Goal: Task Accomplishment & Management: Complete application form

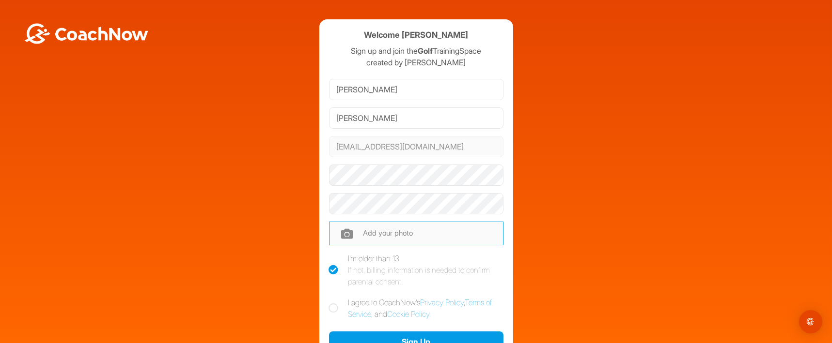
click at [447, 233] on input "file" at bounding box center [416, 233] width 174 height 23
click at [542, 109] on div "Welcome [PERSON_NAME] Sign up and join the Golf TrainingSpace created by [PERSO…" at bounding box center [416, 212] width 822 height 386
click at [611, 209] on div "Welcome [PERSON_NAME] Sign up and join the Golf TrainingSpace created by [PERSO…" at bounding box center [416, 212] width 822 height 386
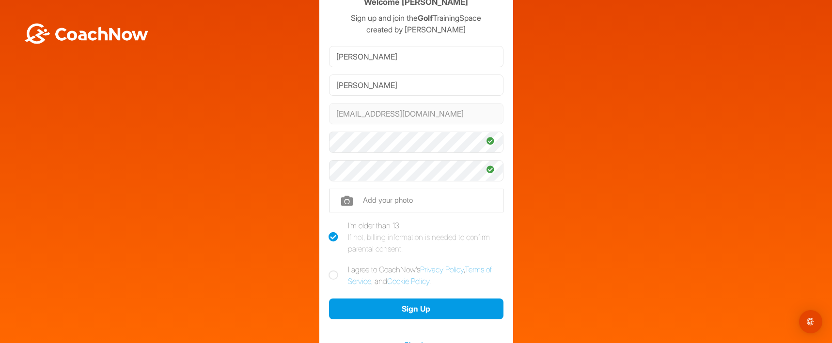
scroll to position [48, 0]
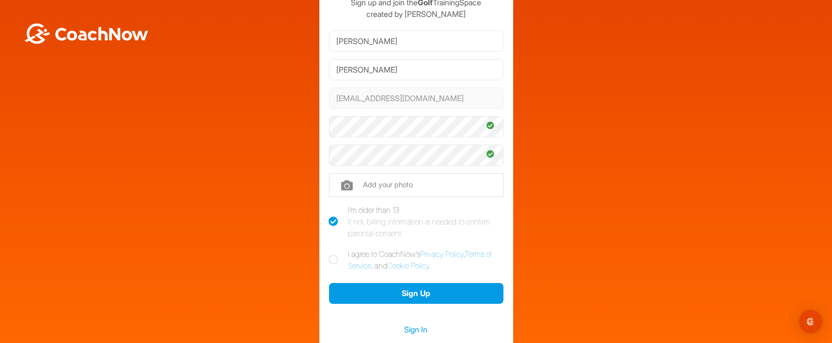
click at [329, 261] on icon at bounding box center [334, 260] width 10 height 10
click at [329, 255] on input "I agree to CoachNow's Privacy Policy , Terms of Service , and Cookie Policy ." at bounding box center [332, 251] width 6 height 6
checkbox input "true"
click at [331, 221] on icon at bounding box center [334, 222] width 10 height 10
click at [331, 211] on input "I'm older than 13 If not, billing information is needed to confirm parental con…" at bounding box center [332, 207] width 6 height 6
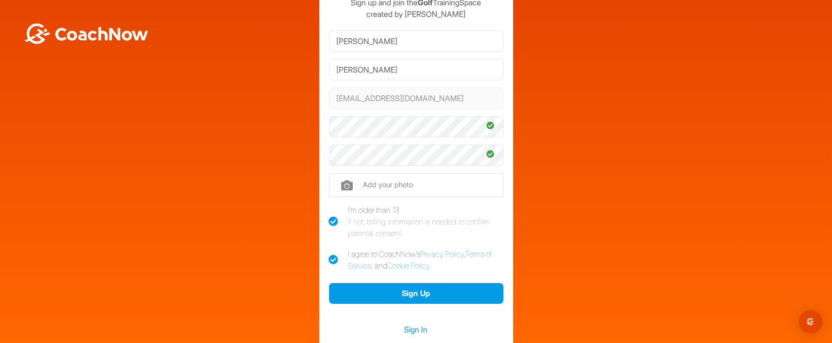
checkbox input "false"
click at [559, 212] on div "Welcome [PERSON_NAME] Sign up and join the Golf TrainingSpace created by [PERSO…" at bounding box center [416, 164] width 822 height 386
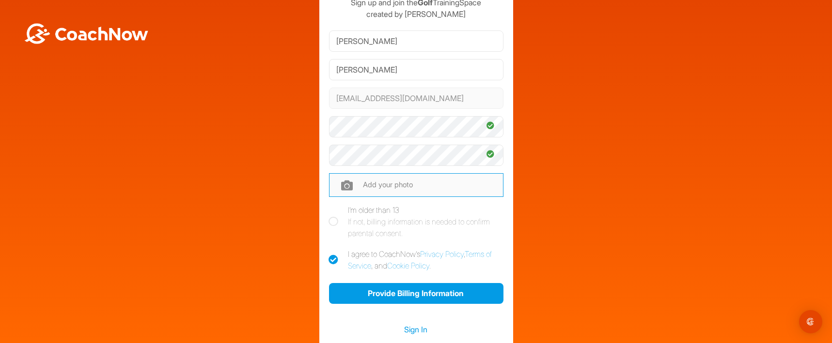
click at [335, 183] on input "file" at bounding box center [416, 184] width 174 height 23
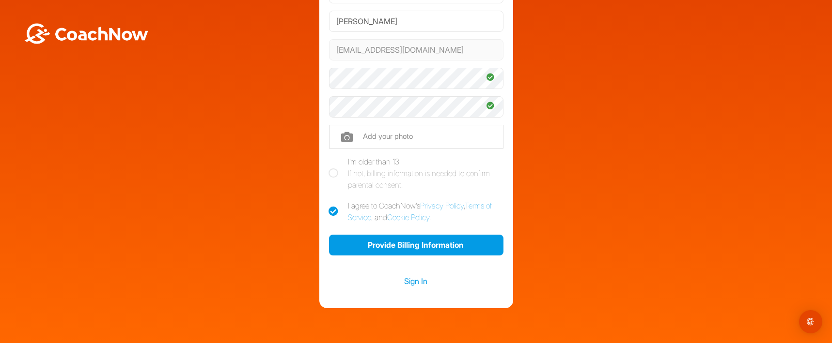
drag, startPoint x: 610, startPoint y: 113, endPoint x: 586, endPoint y: 119, distance: 24.4
click at [608, 113] on div "Welcome [PERSON_NAME] Sign up and join the Golf TrainingSpace created by [PERSO…" at bounding box center [416, 116] width 822 height 386
click at [351, 135] on input "file" at bounding box center [416, 136] width 174 height 23
type input "C:\fakepath\DT2B1939.jpg"
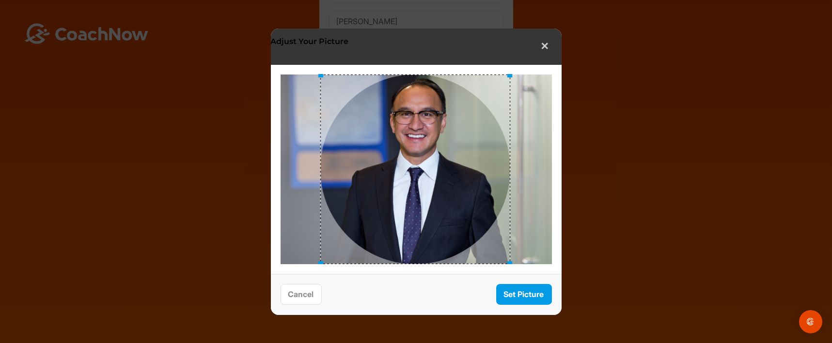
drag, startPoint x: 419, startPoint y: 163, endPoint x: 418, endPoint y: 171, distance: 8.3
click at [418, 171] on div at bounding box center [415, 169] width 190 height 190
click at [522, 289] on button "Set Picture" at bounding box center [524, 294] width 56 height 21
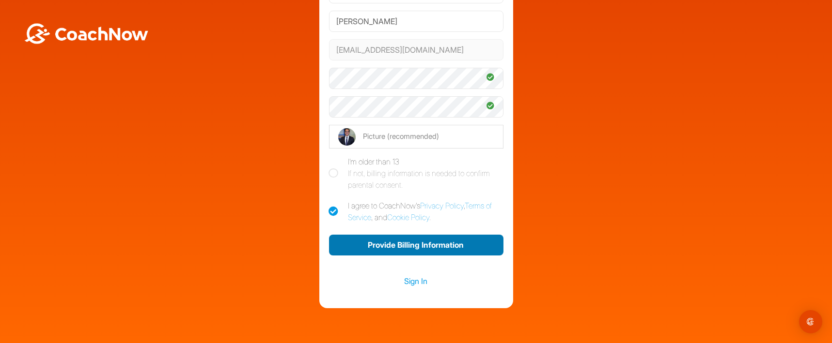
click at [450, 239] on button "Provide Billing Information" at bounding box center [416, 245] width 174 height 21
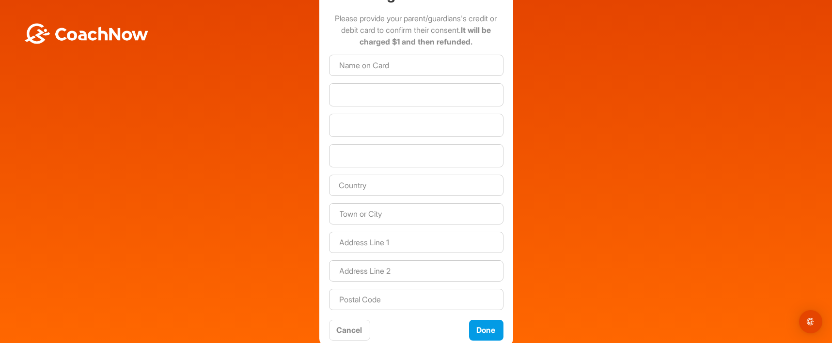
click at [655, 126] on div "Welcome [PERSON_NAME] Sign up and join the Golf TrainingSpace created by [PERSO…" at bounding box center [416, 135] width 822 height 424
click at [431, 69] on input at bounding box center [416, 65] width 174 height 21
type input "[PERSON_NAME]"
click at [306, 78] on div "Welcome [PERSON_NAME] Sign up and join the Golf TrainingSpace created by [PERSO…" at bounding box center [416, 135] width 822 height 424
click at [339, 89] on div at bounding box center [416, 94] width 174 height 23
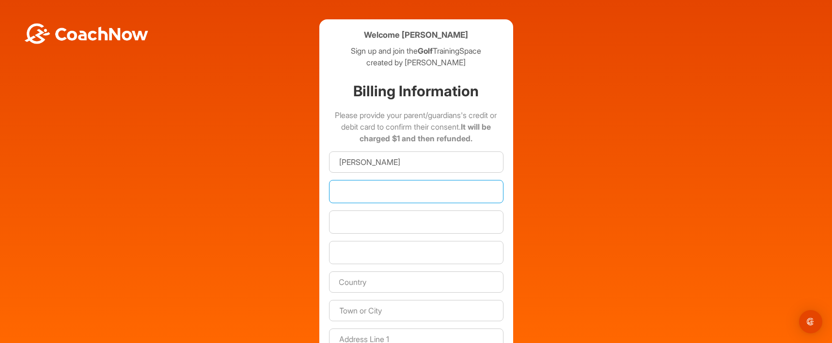
scroll to position [97, 0]
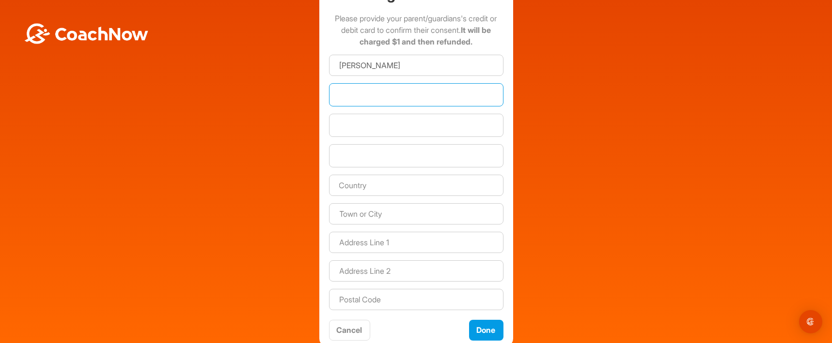
click at [580, 125] on div "Welcome Emmanuel Paguio Sign up and join the Golf TrainingSpace created by Domi…" at bounding box center [416, 135] width 822 height 424
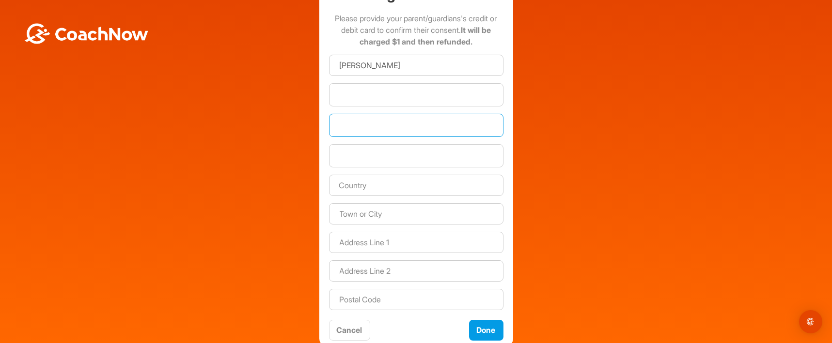
click at [409, 147] on div at bounding box center [416, 155] width 174 height 23
click at [573, 153] on div "Welcome [PERSON_NAME] Sign up and join the Golf TrainingSpace created by [PERSO…" at bounding box center [416, 135] width 822 height 424
click at [471, 188] on input "text" at bounding box center [416, 185] width 174 height 21
click at [562, 185] on div "Welcome [PERSON_NAME] Sign up and join the Golf TrainingSpace created by [PERSO…" at bounding box center [416, 135] width 822 height 424
click at [485, 186] on input "text" at bounding box center [416, 185] width 174 height 21
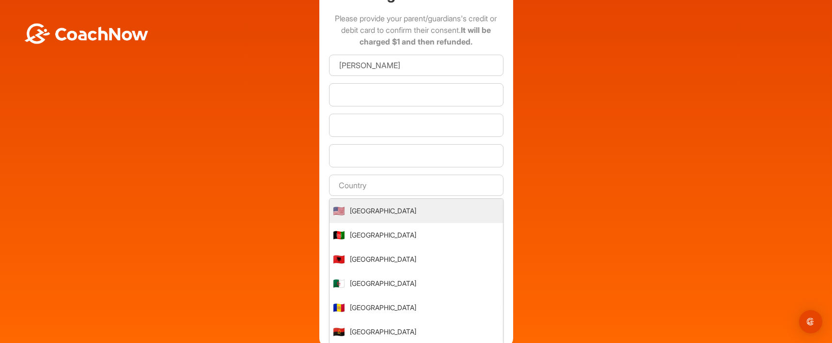
click at [338, 209] on span "🇺🇸" at bounding box center [339, 211] width 12 height 15
type input "United States"
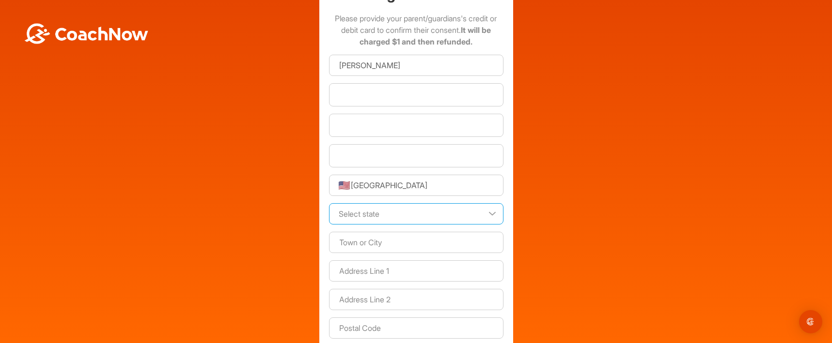
click at [487, 210] on select "Select state Alabama Alaska American Samoa Arizona Arkansas California Colorado…" at bounding box center [416, 213] width 174 height 21
select select "CO"
click at [329, 203] on select "Select state Alabama Alaska American Samoa Arizona Arkansas California Colorado…" at bounding box center [416, 213] width 174 height 21
click at [540, 120] on div "Welcome Emmanuel Paguio Sign up and join the Golf TrainingSpace created by Domi…" at bounding box center [416, 149] width 822 height 453
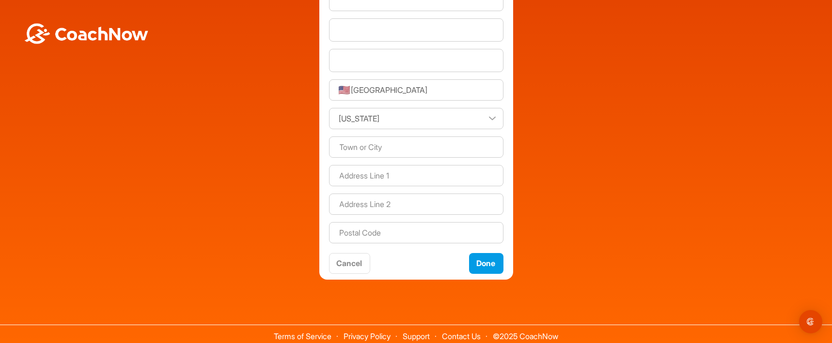
scroll to position [194, 0]
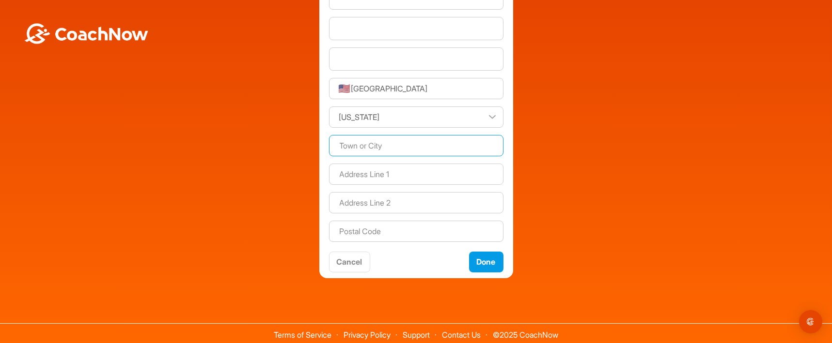
click at [487, 148] on input at bounding box center [416, 145] width 174 height 21
type input "Lakewood"
type input "2051 Balsam St"
type input "80214"
click at [585, 190] on div "Welcome Emmanuel Paguio Sign up and join the Golf TrainingSpace created by Domi…" at bounding box center [416, 52] width 822 height 453
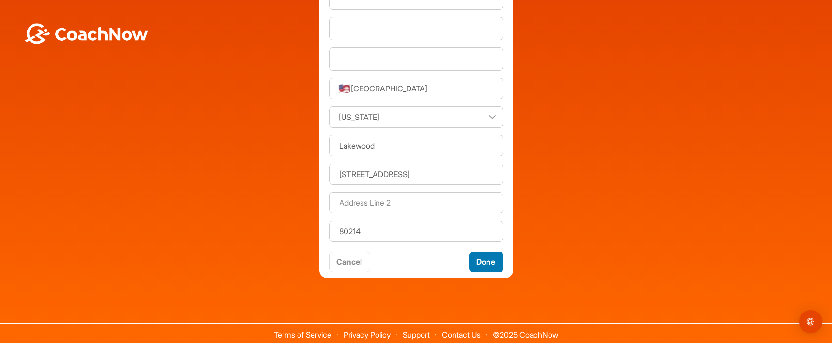
click at [499, 264] on button "Done" at bounding box center [486, 262] width 34 height 21
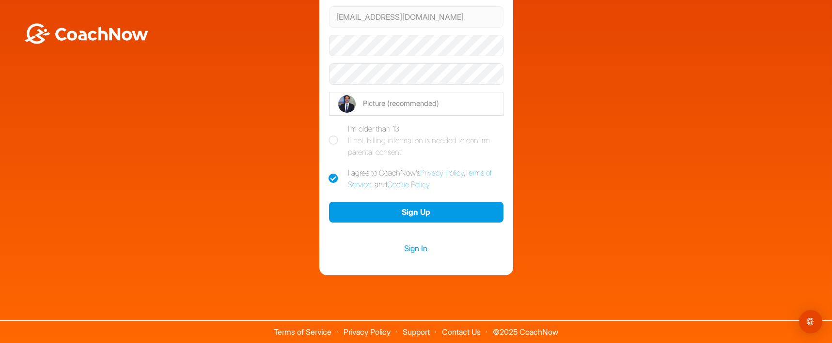
scroll to position [128, 0]
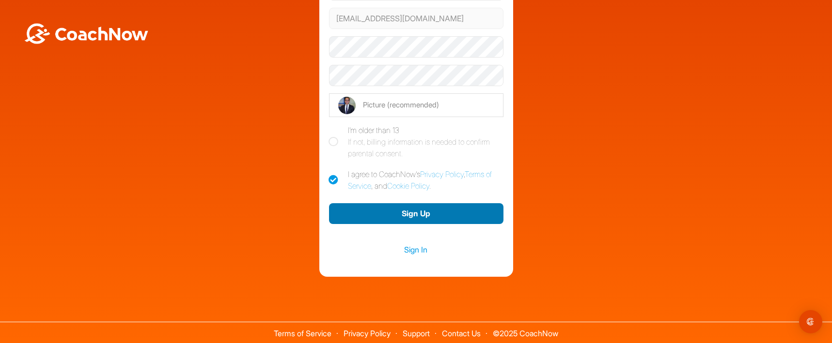
click at [470, 215] on button "Sign Up" at bounding box center [416, 213] width 174 height 21
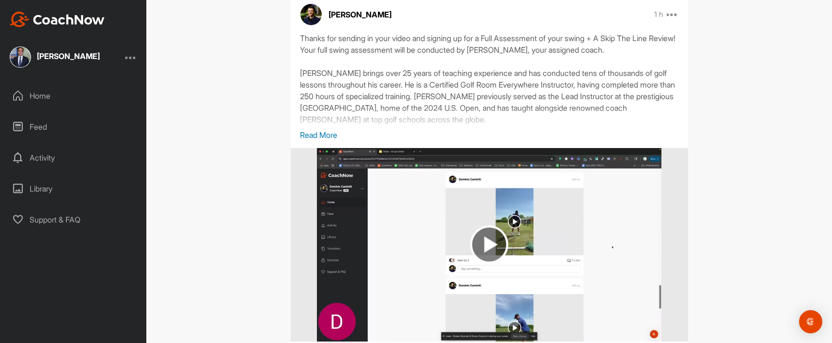
scroll to position [194, 0]
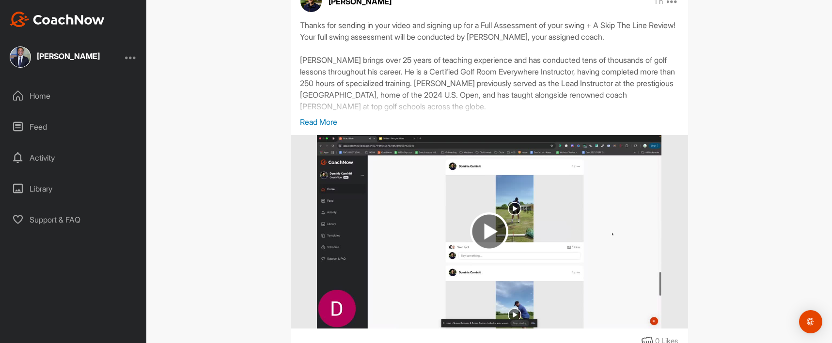
click at [317, 124] on p "Read More" at bounding box center [489, 122] width 378 height 12
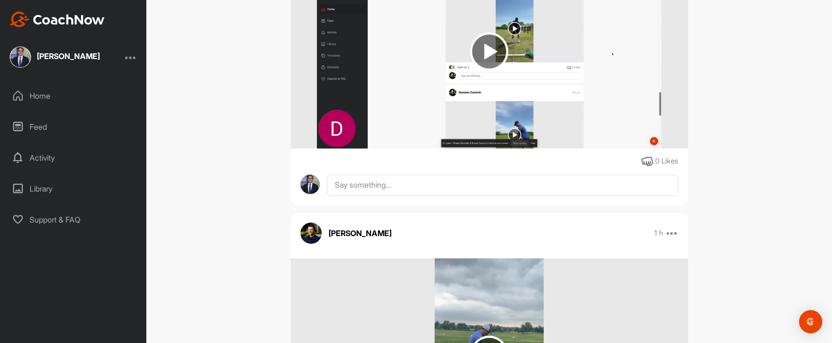
scroll to position [387, 0]
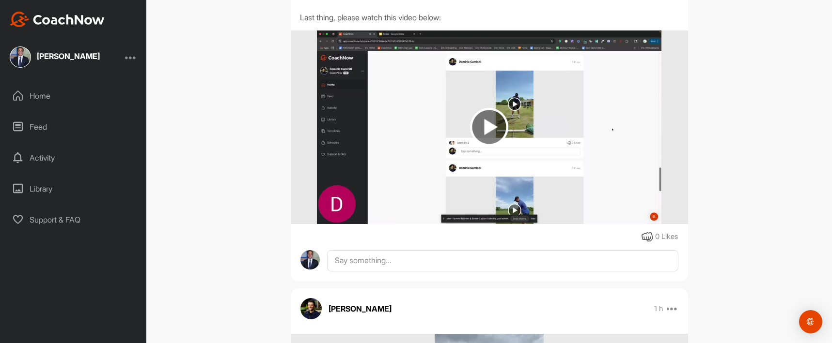
click at [482, 128] on img at bounding box center [489, 127] width 38 height 38
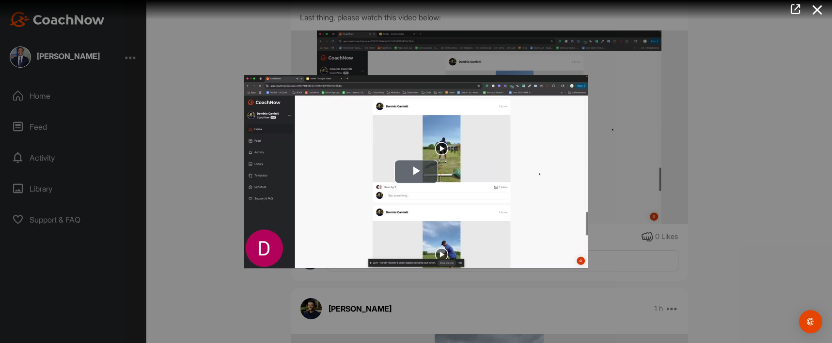
click at [734, 133] on div at bounding box center [416, 171] width 832 height 343
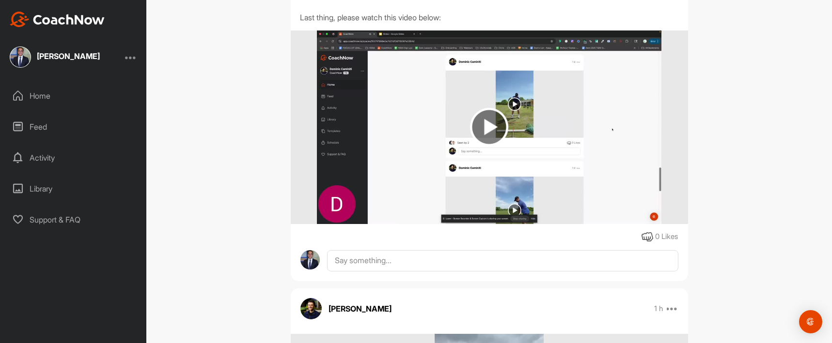
scroll to position [436, 0]
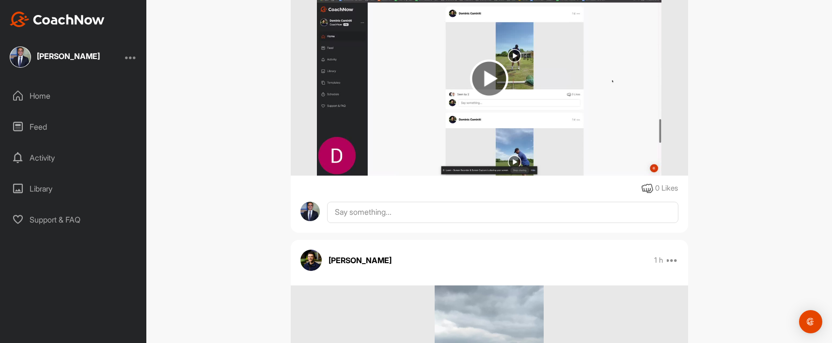
click at [487, 88] on img at bounding box center [489, 79] width 38 height 38
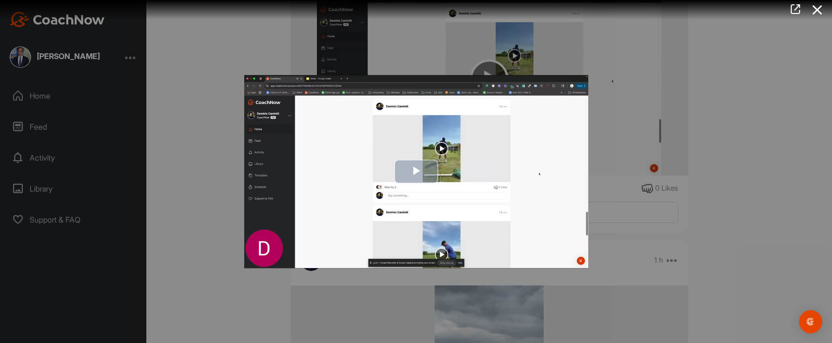
click at [416, 172] on span "Video Player" at bounding box center [416, 172] width 0 height 0
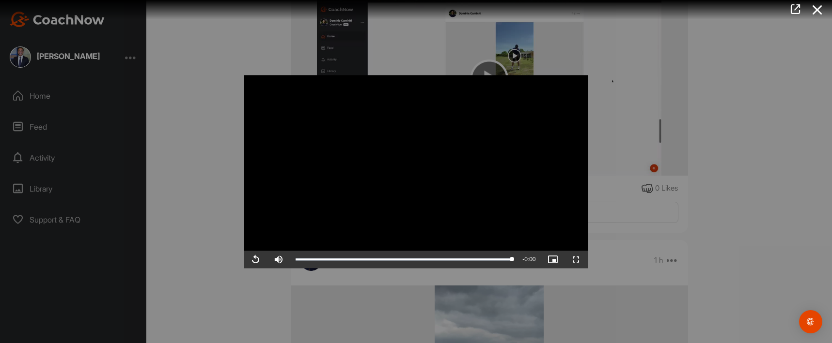
click at [766, 155] on div at bounding box center [416, 171] width 832 height 343
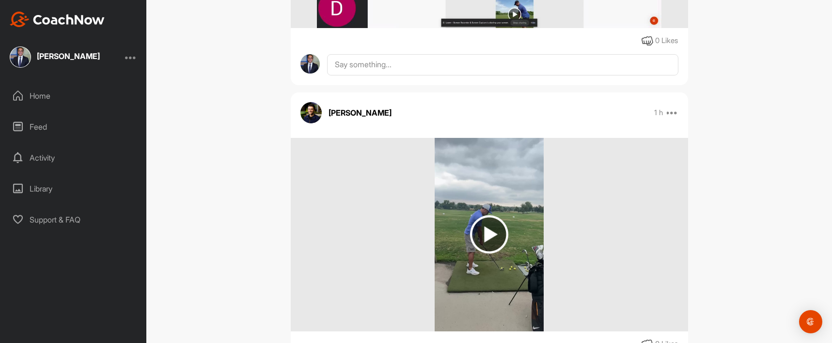
scroll to position [630, 0]
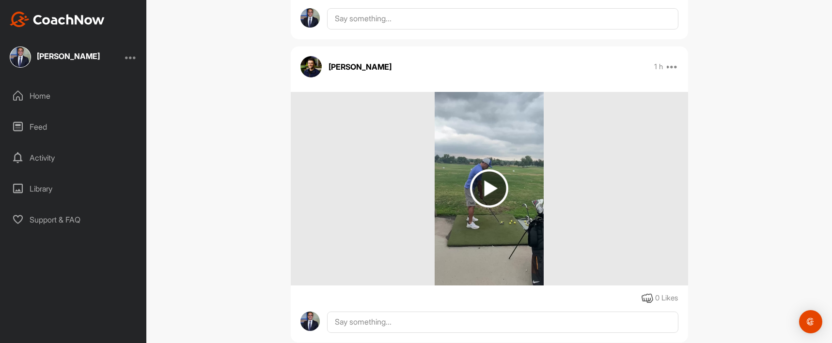
click at [496, 198] on img at bounding box center [489, 189] width 38 height 38
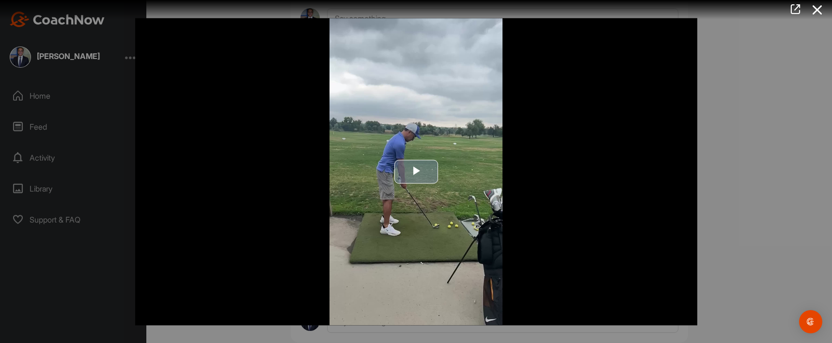
click at [416, 172] on span "Video Player" at bounding box center [416, 172] width 0 height 0
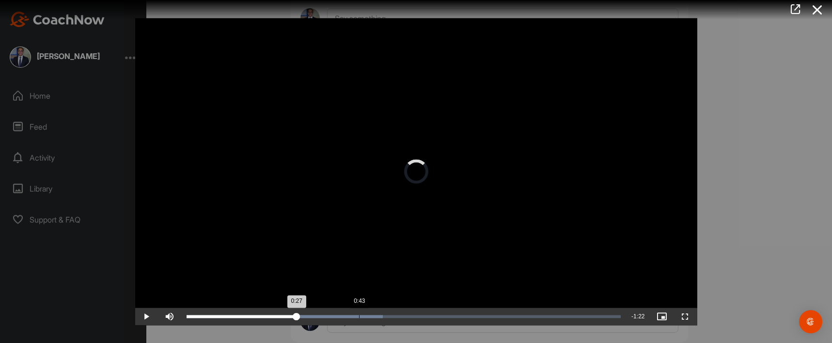
click at [358, 321] on div "Loaded : 45.27% 0:43 0:27" at bounding box center [404, 316] width 444 height 17
click at [415, 317] on div "Loaded : 45.27% 0:57 0:44" at bounding box center [403, 316] width 434 height 3
click at [479, 317] on div "1:13" at bounding box center [479, 316] width 0 height 3
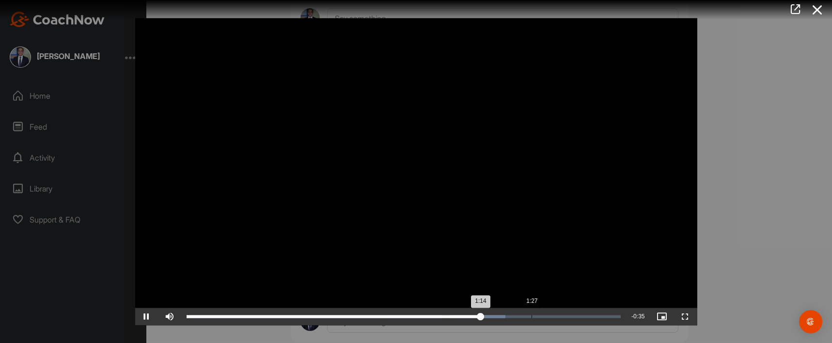
click at [532, 315] on div "Loaded : 73.48% 1:27 1:14" at bounding box center [403, 316] width 434 height 3
click at [587, 315] on div "Loaded : 84.98% 1:41 1:27" at bounding box center [404, 316] width 444 height 17
click at [607, 315] on div "Loaded : 96.39% 1:46 1:41" at bounding box center [404, 316] width 444 height 17
click at [612, 315] on div "1:47" at bounding box center [612, 316] width 0 height 3
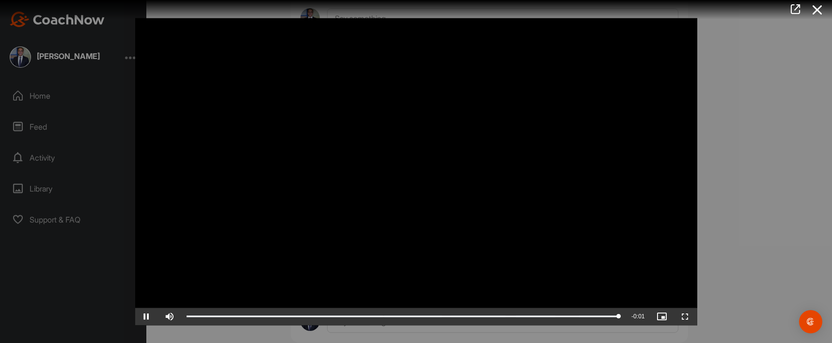
click at [742, 247] on div at bounding box center [416, 171] width 832 height 343
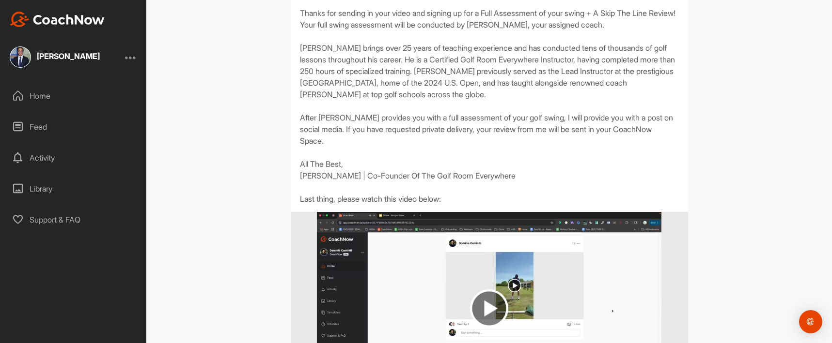
scroll to position [222, 0]
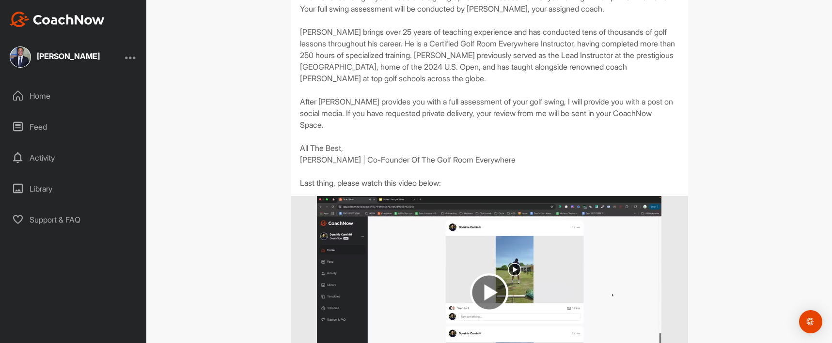
click at [50, 102] on div "Home" at bounding box center [73, 96] width 137 height 24
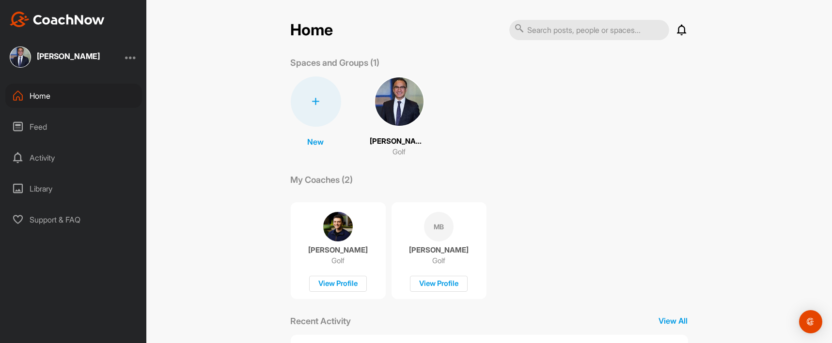
click at [51, 129] on div "Feed" at bounding box center [73, 127] width 137 height 24
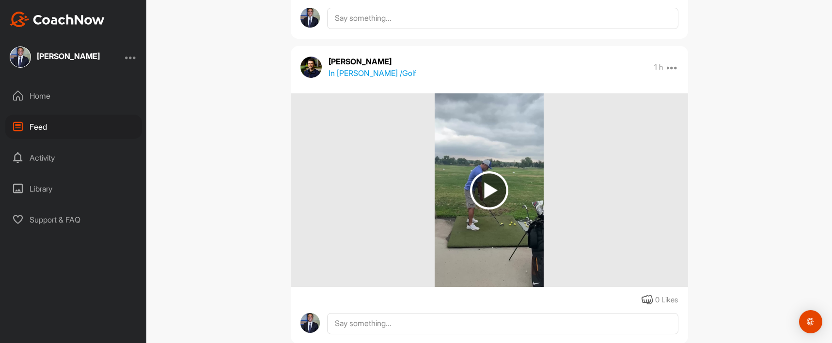
scroll to position [521, 0]
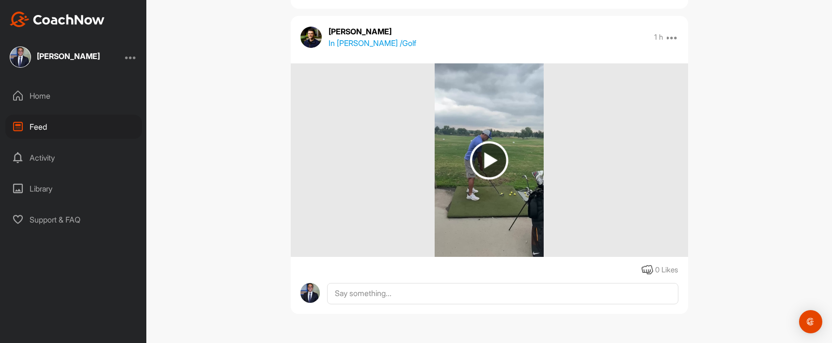
click at [481, 159] on img at bounding box center [489, 160] width 38 height 38
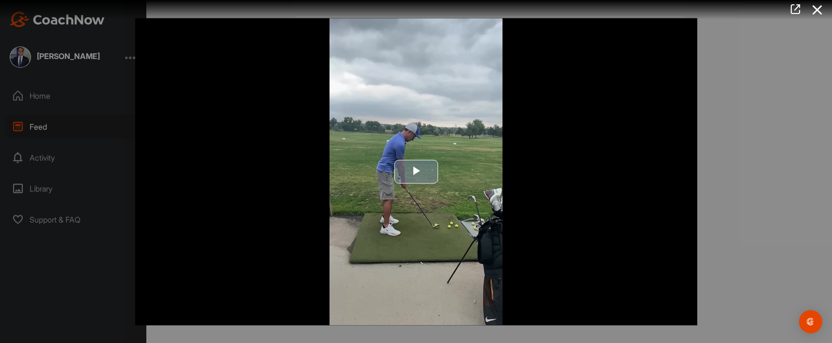
click at [416, 172] on span "Video Player" at bounding box center [416, 172] width 0 height 0
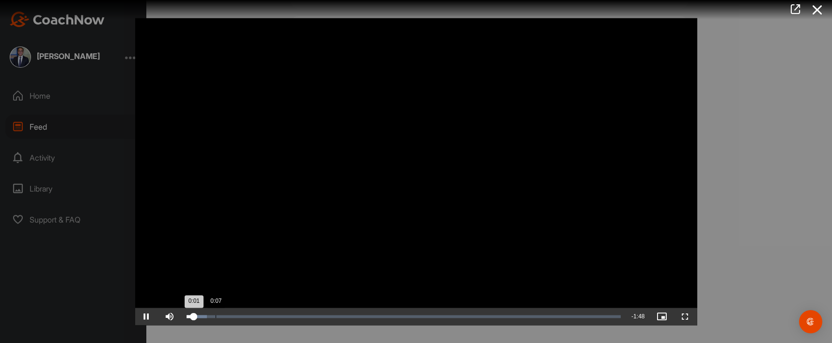
click at [216, 315] on div "0:07" at bounding box center [216, 316] width 0 height 3
click at [241, 315] on div "Loaded : 4.72% 0:13 0:07" at bounding box center [404, 316] width 444 height 17
click at [327, 314] on div "Loaded : 4.72% 0:29 0:13" at bounding box center [404, 316] width 444 height 17
drag, startPoint x: 354, startPoint y: 312, endPoint x: 366, endPoint y: 311, distance: 12.6
click at [354, 311] on div "Loaded : 37.82% 0:42 0:35" at bounding box center [404, 316] width 444 height 17
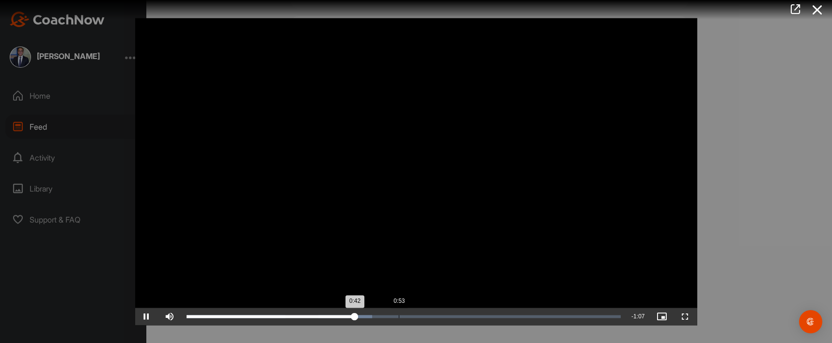
click at [398, 311] on div "Loaded : 42.82% 0:53 0:42" at bounding box center [404, 316] width 444 height 17
click at [445, 311] on div "Loaded : 52.82% 1:00 0:53" at bounding box center [404, 316] width 444 height 17
click at [459, 312] on div "Loaded : 73.47% 1:08 1:08" at bounding box center [404, 316] width 444 height 17
click at [521, 312] on div "Loaded : 73.47% 1:24 1:09" at bounding box center [404, 316] width 444 height 17
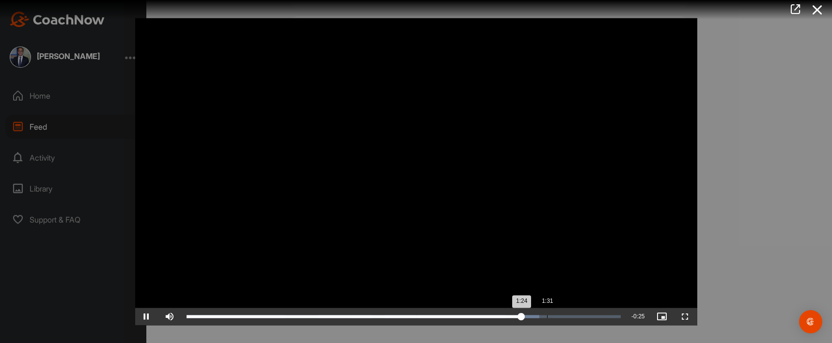
click at [552, 313] on div "Loaded : 81.30% 1:31 1:24" at bounding box center [404, 316] width 444 height 17
click at [595, 312] on div "Loaded : 87.05% 1:36 1:32" at bounding box center [404, 316] width 444 height 17
click at [621, 311] on div "Loaded : 96.39% 1:49 1:43" at bounding box center [404, 316] width 444 height 17
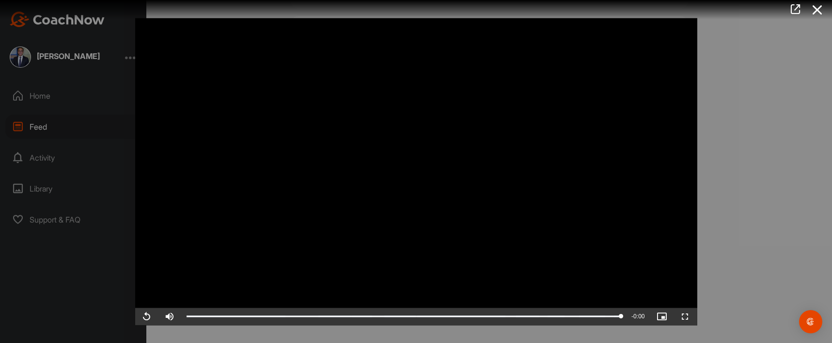
click at [755, 181] on div at bounding box center [416, 171] width 832 height 343
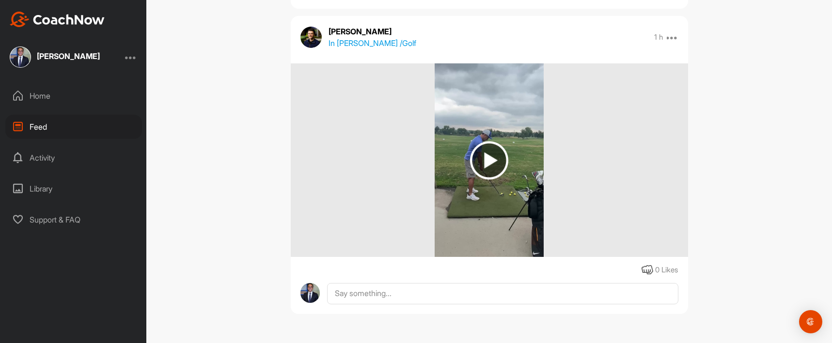
click at [42, 162] on div "Activity" at bounding box center [73, 158] width 137 height 24
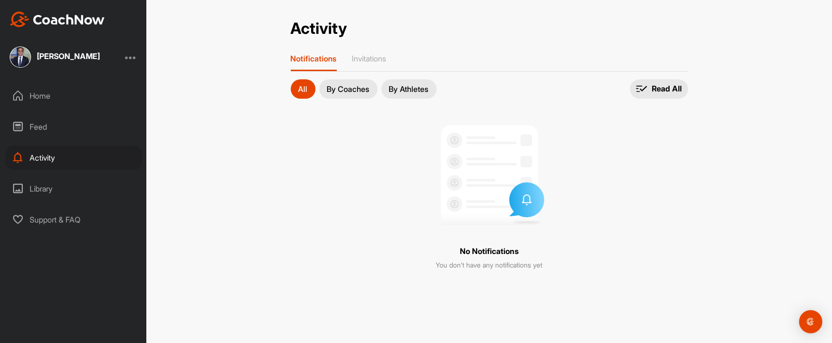
click at [49, 192] on div "Library" at bounding box center [73, 189] width 137 height 24
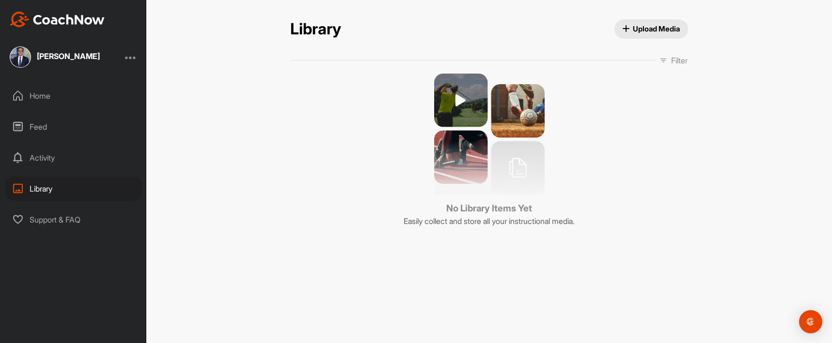
click at [49, 92] on div "Home" at bounding box center [73, 96] width 137 height 24
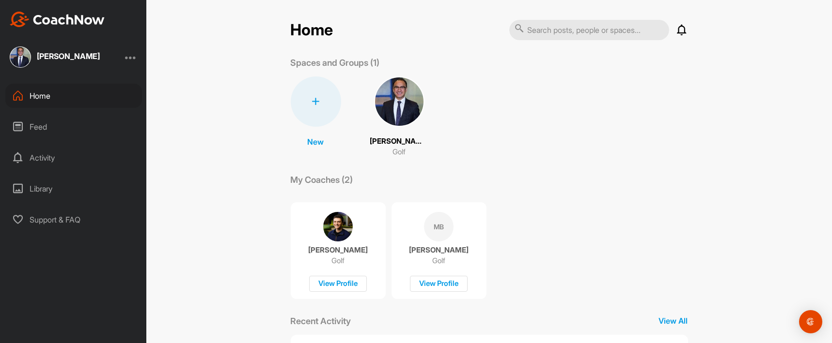
click at [515, 125] on div "New New Space New Group Emmanuel Paguio Golf" at bounding box center [489, 117] width 397 height 81
click at [48, 126] on div "Feed" at bounding box center [73, 127] width 137 height 24
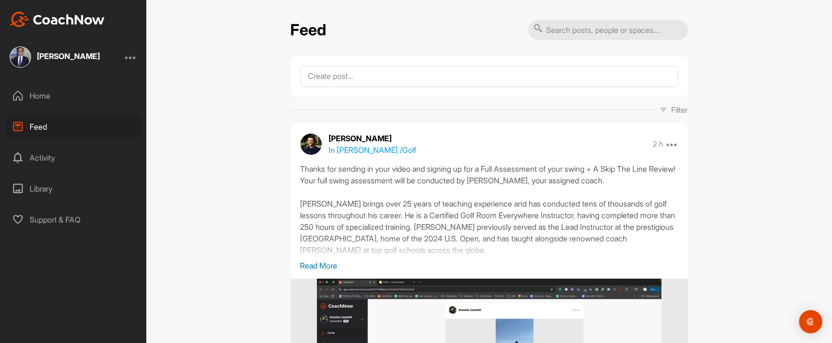
click at [46, 98] on div "Home" at bounding box center [73, 96] width 137 height 24
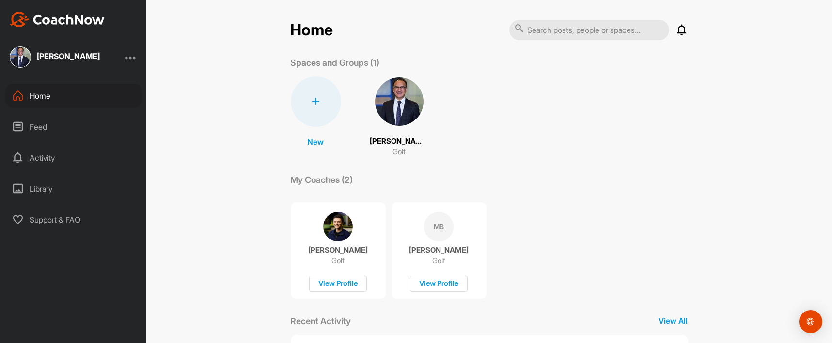
click at [47, 115] on div "Feed" at bounding box center [73, 127] width 137 height 24
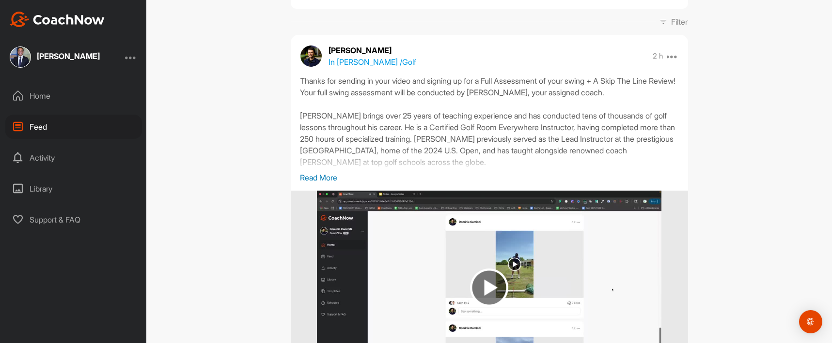
scroll to position [85, 0]
